Goal: Task Accomplishment & Management: Manage account settings

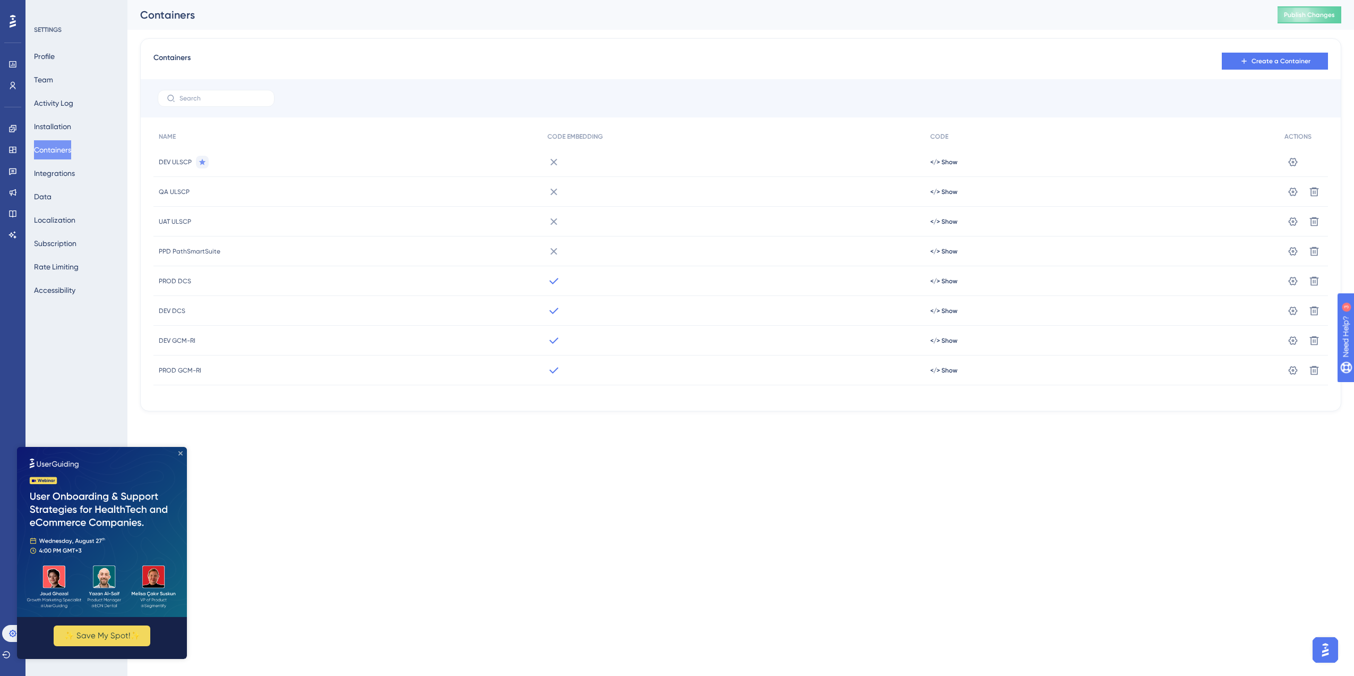
click at [182, 451] on icon "Close Preview" at bounding box center [180, 453] width 4 height 4
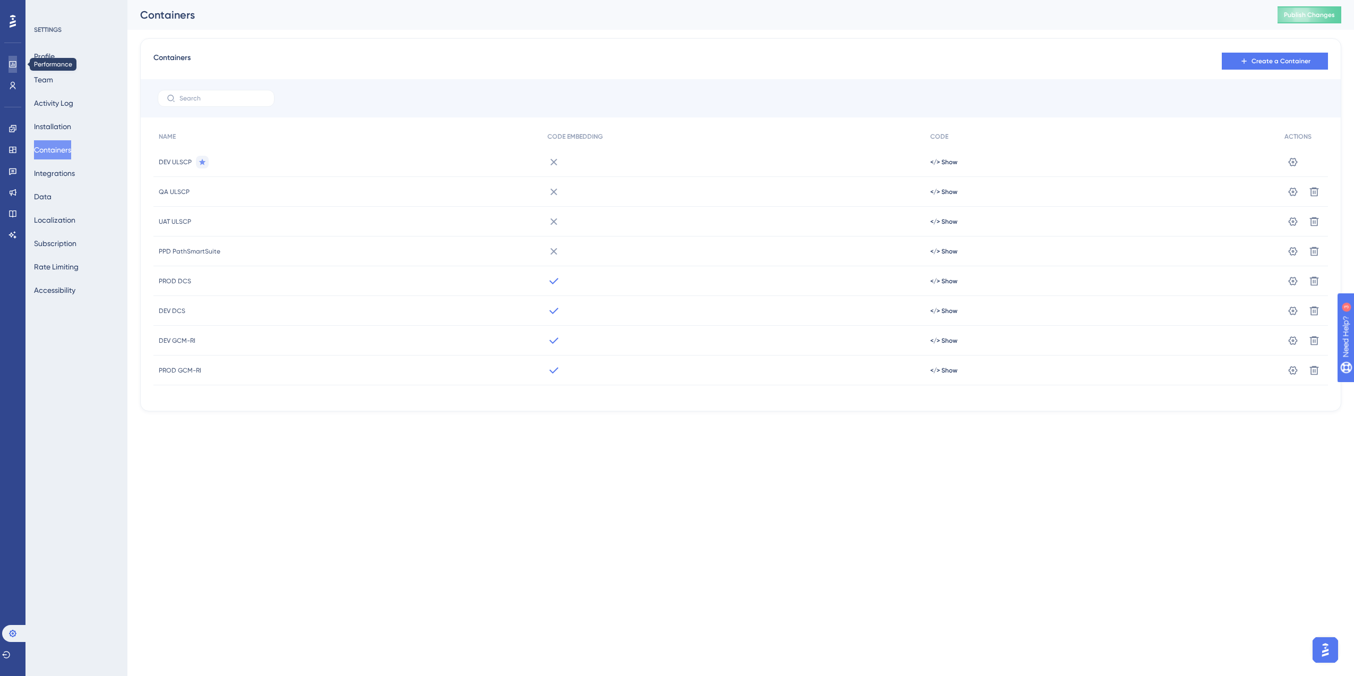
click at [11, 56] on link at bounding box center [12, 64] width 8 height 17
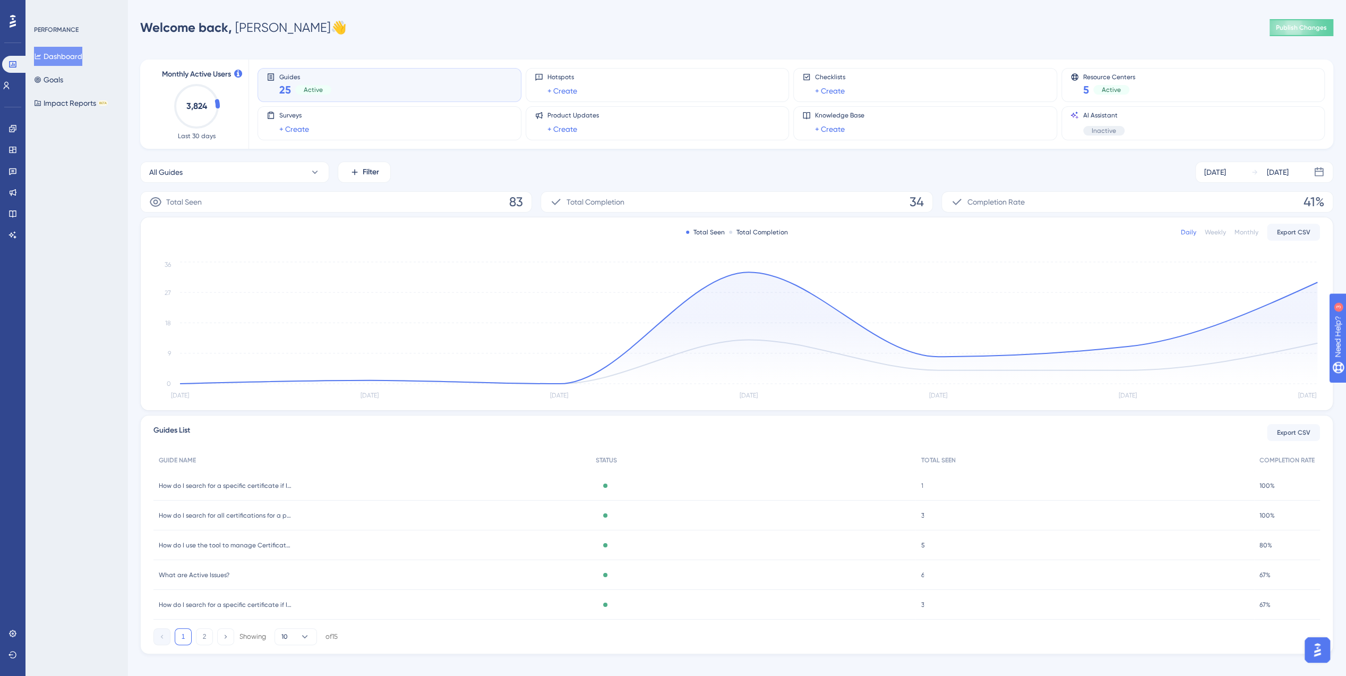
click at [13, 18] on icon at bounding box center [13, 21] width 6 height 14
click at [10, 625] on link at bounding box center [12, 633] width 8 height 17
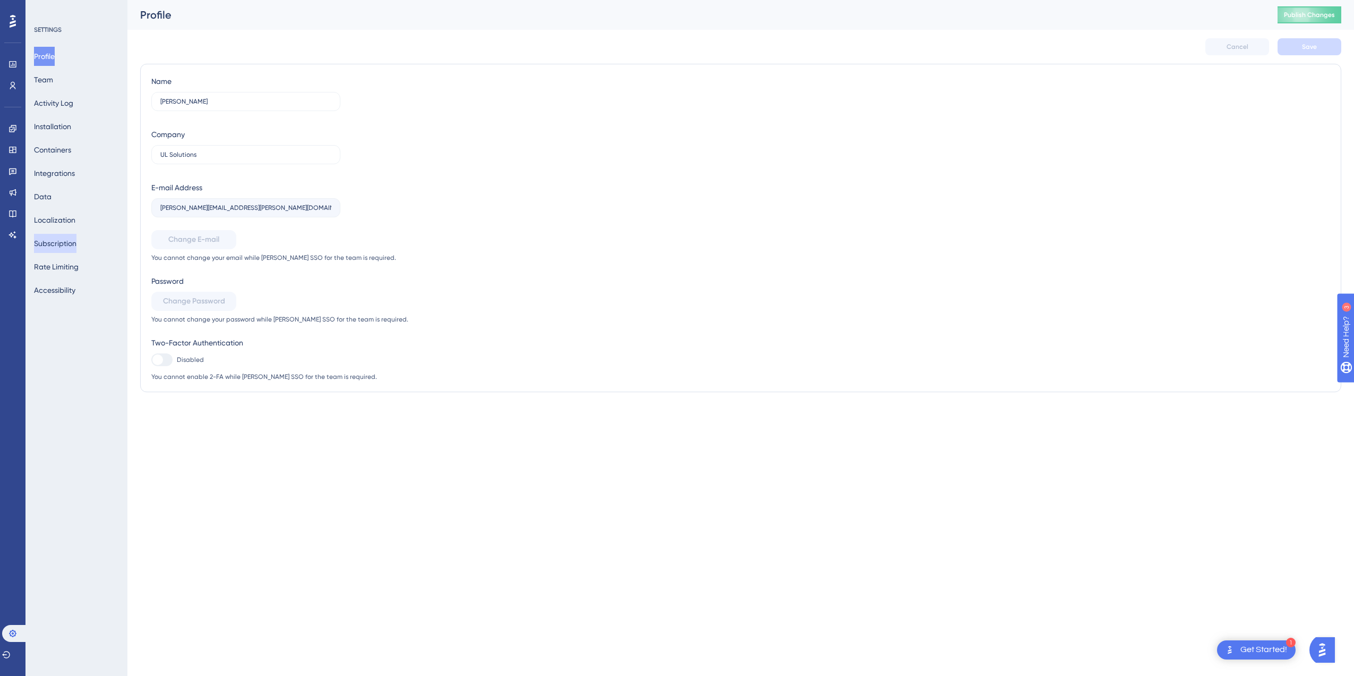
click at [73, 237] on button "Subscription" at bounding box center [55, 243] width 42 height 19
